Goal: Task Accomplishment & Management: Manage account settings

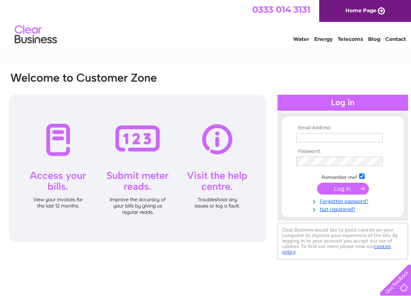
click at [230, 5] on div "0333 014 3131 Home Page" at bounding box center [205, 11] width 411 height 22
click at [297, 139] on input "text" at bounding box center [339, 137] width 87 height 9
type input "rjbrassington73@outlook.com"
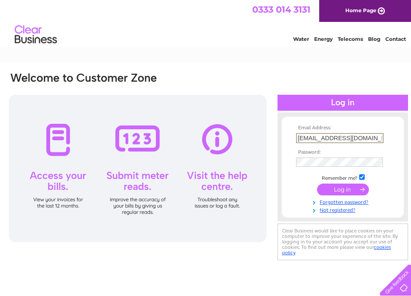
click at [267, 154] on div "Email Address: rjbrassington73@outlook.com Password:" at bounding box center [208, 167] width 401 height 191
click at [267, 154] on div "Email Address: rjbrassington73@outlook.com Password:" at bounding box center [208, 167] width 401 height 190
click at [286, 159] on form "Email Address: rjbrassington73@outlook.com Password:" at bounding box center [343, 168] width 122 height 87
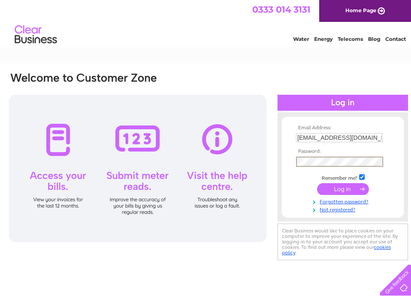
click at [317, 183] on input "submit" at bounding box center [343, 189] width 52 height 12
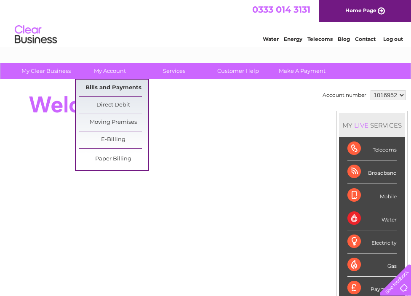
click at [112, 88] on link "Bills and Payments" at bounding box center [114, 88] width 70 height 17
